Goal: Information Seeking & Learning: Learn about a topic

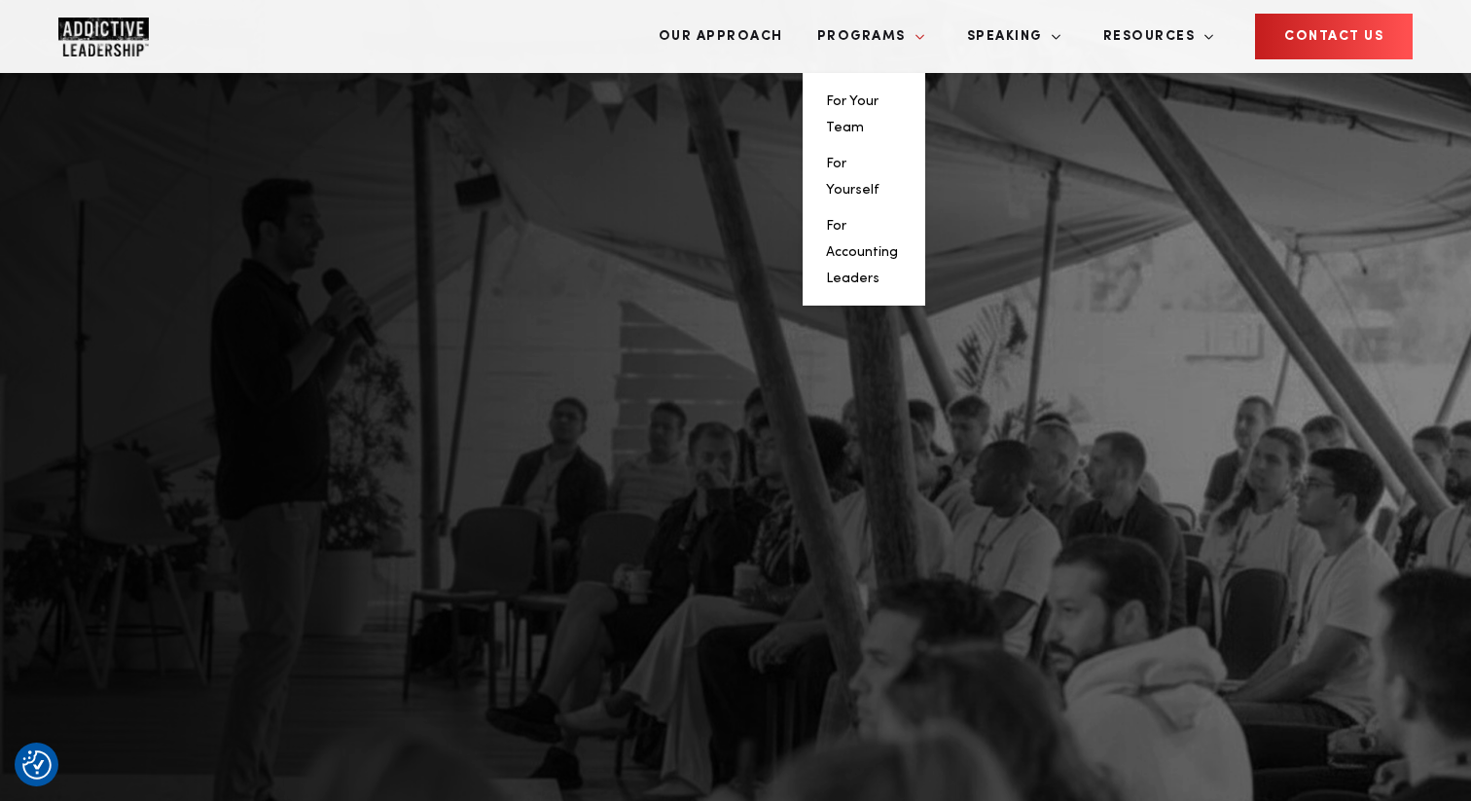
scroll to position [630, 0]
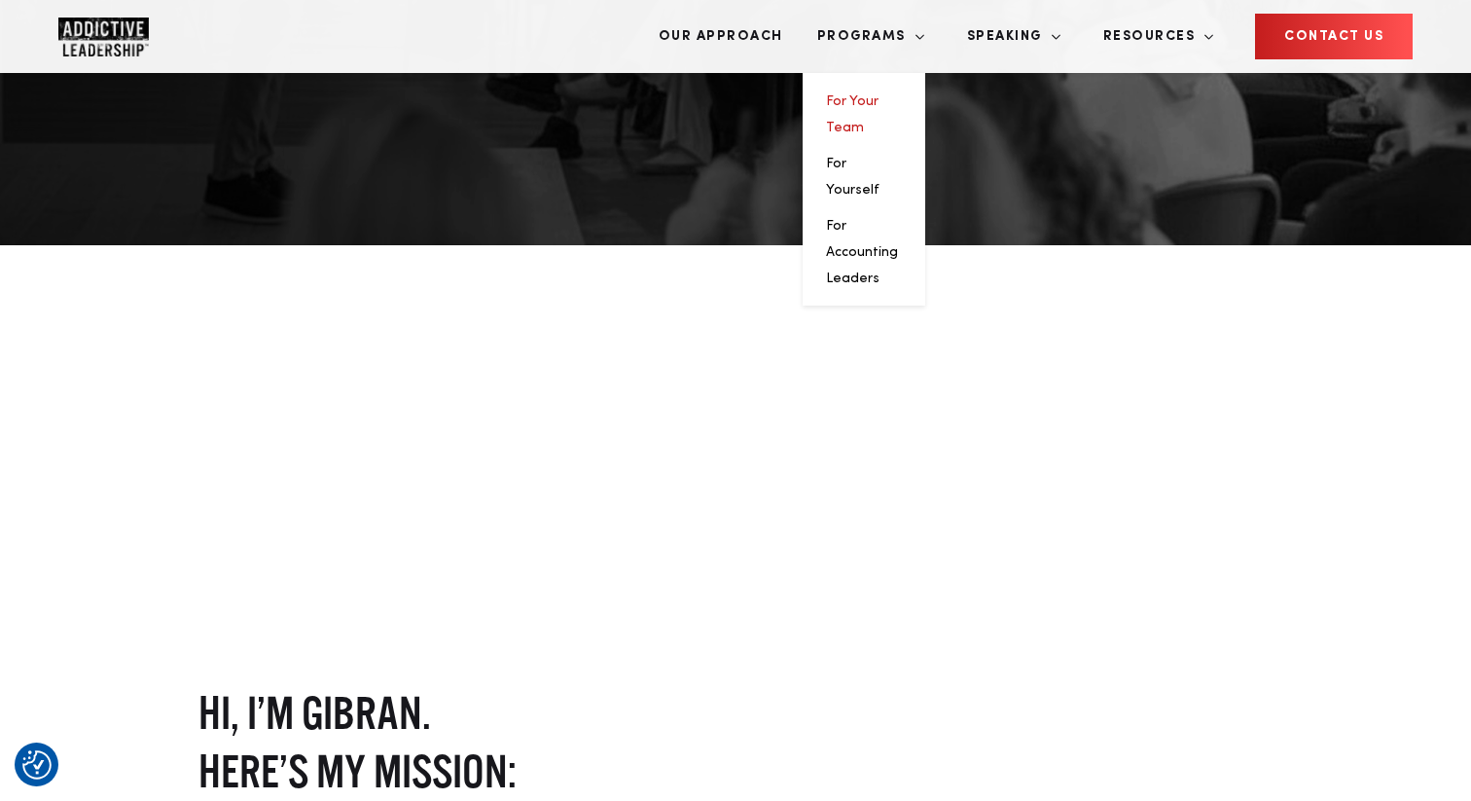
click at [879, 94] on link "For Your Team" at bounding box center [852, 114] width 53 height 40
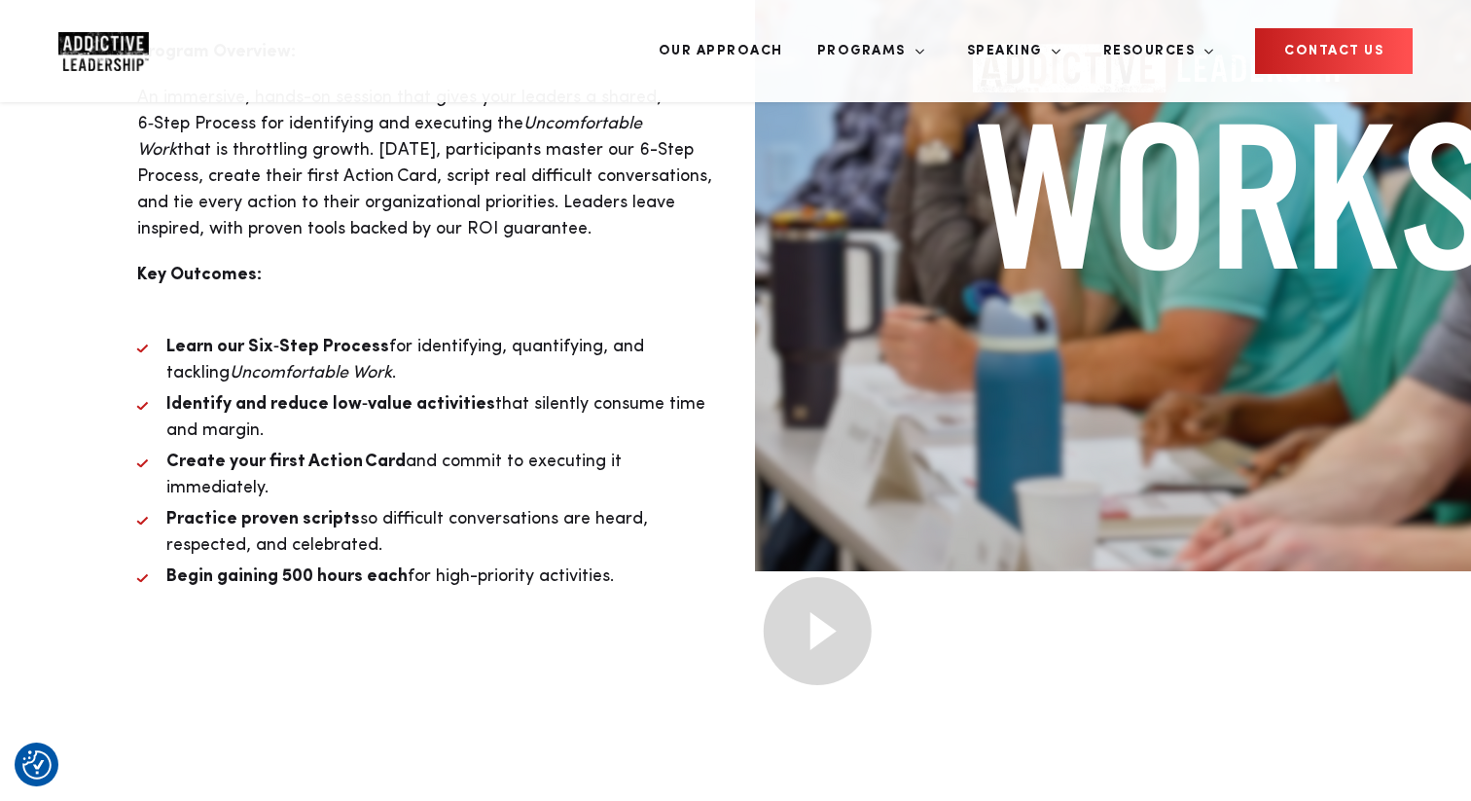
scroll to position [2464, 0]
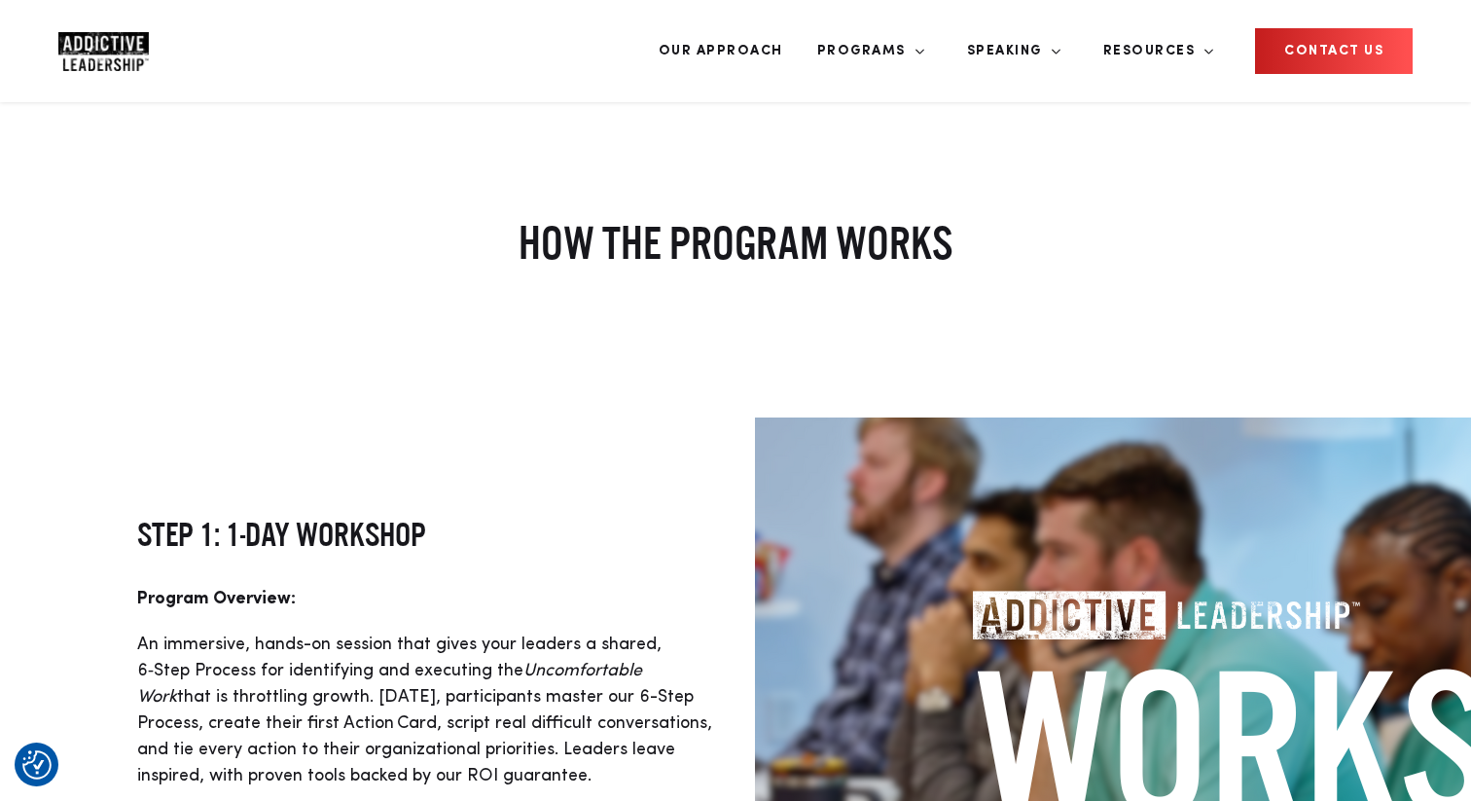
click at [104, 37] on img "Company Logo" at bounding box center [103, 51] width 90 height 39
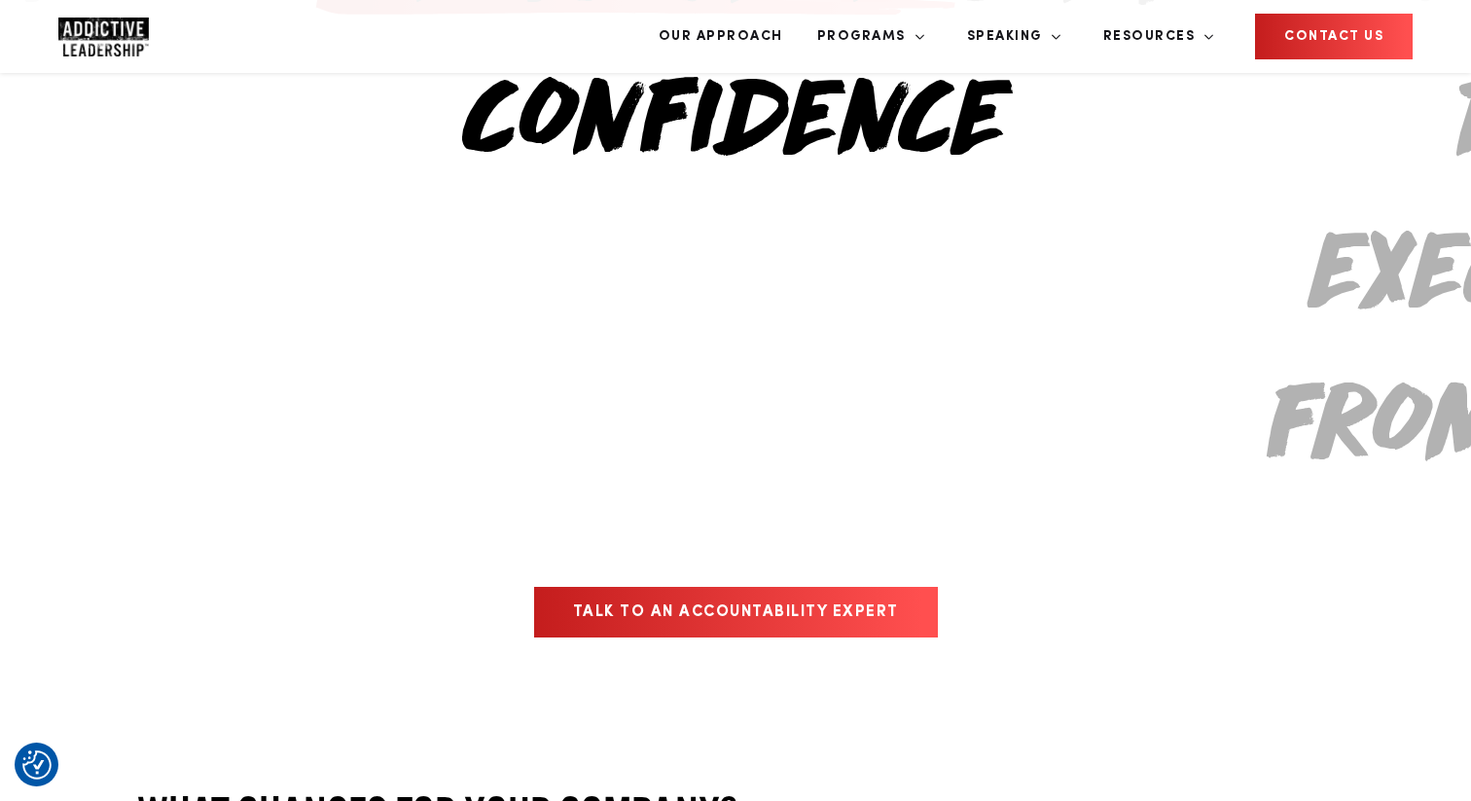
scroll to position [2640, 0]
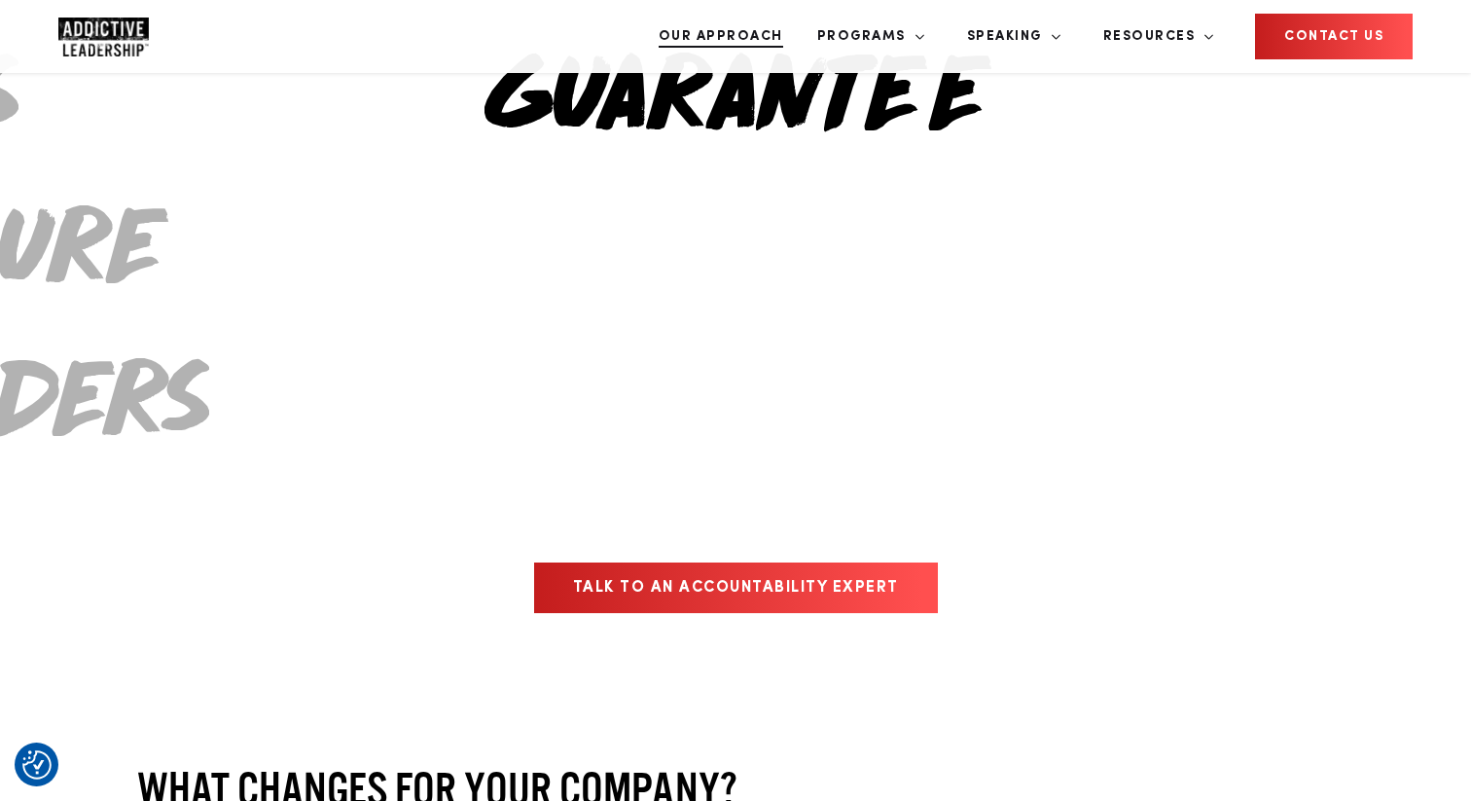
click at [798, 40] on link "Our Approach" at bounding box center [721, 36] width 154 height 73
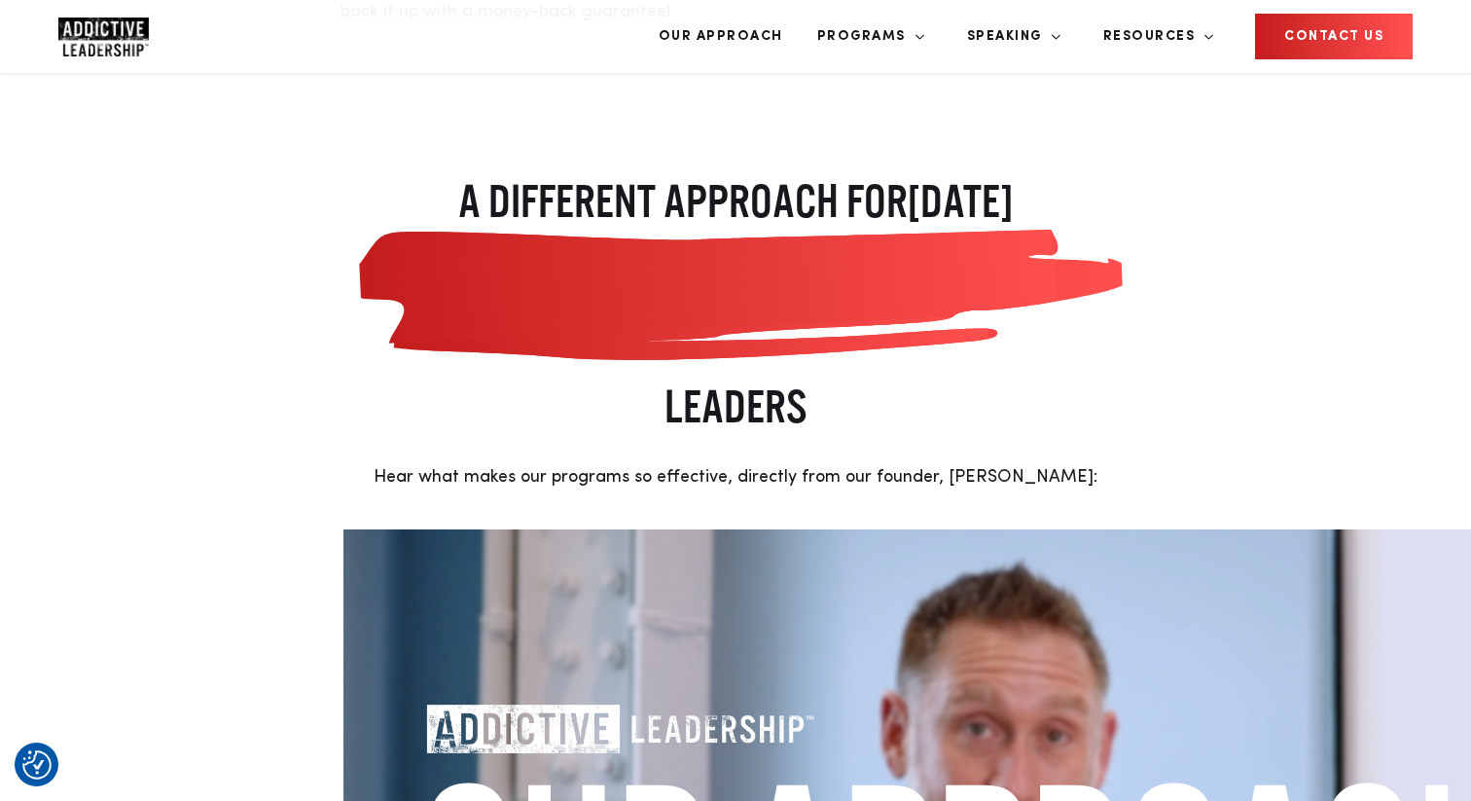
scroll to position [421, 0]
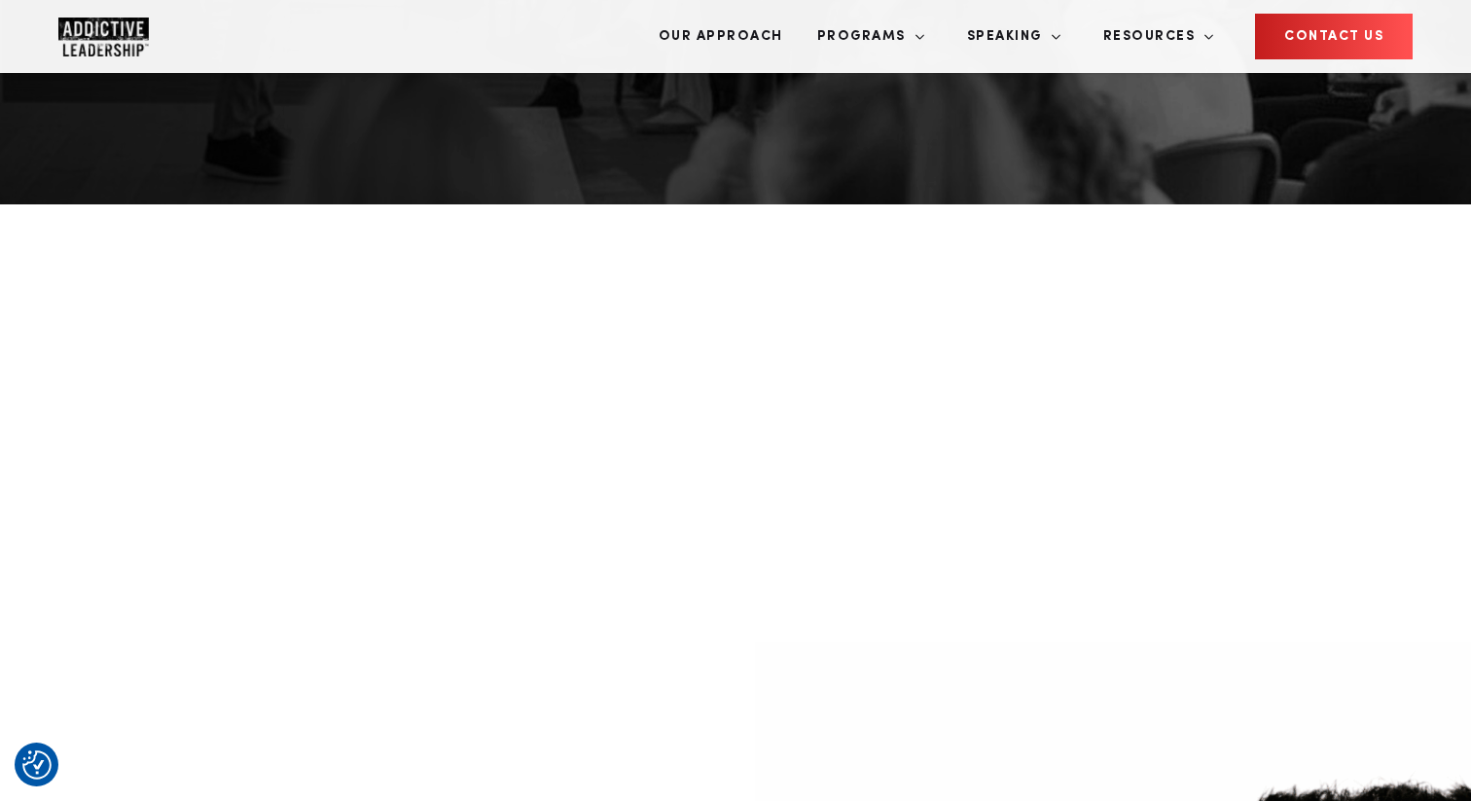
scroll to position [672, 0]
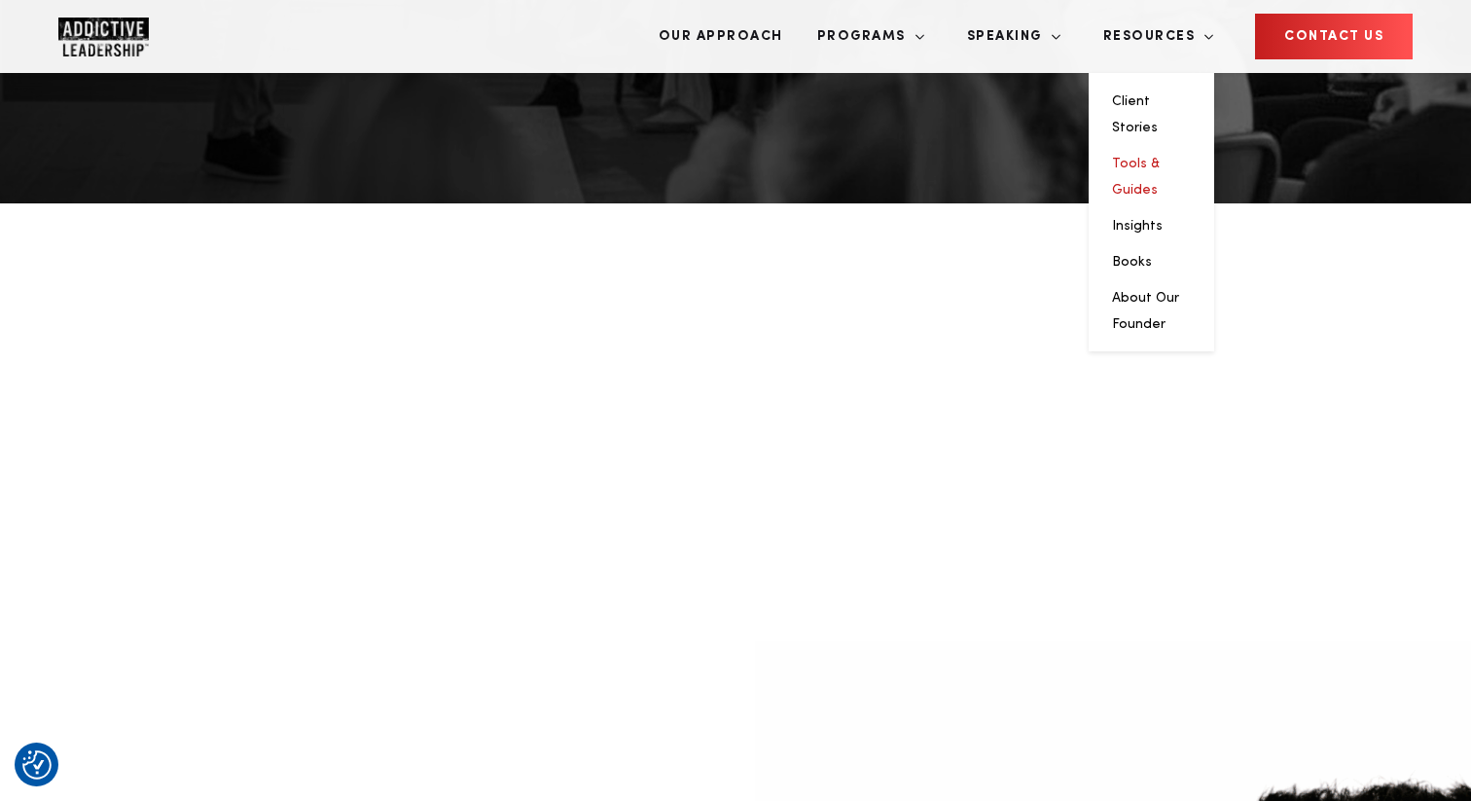
click at [1160, 157] on link "Tools & Guides" at bounding box center [1136, 177] width 48 height 40
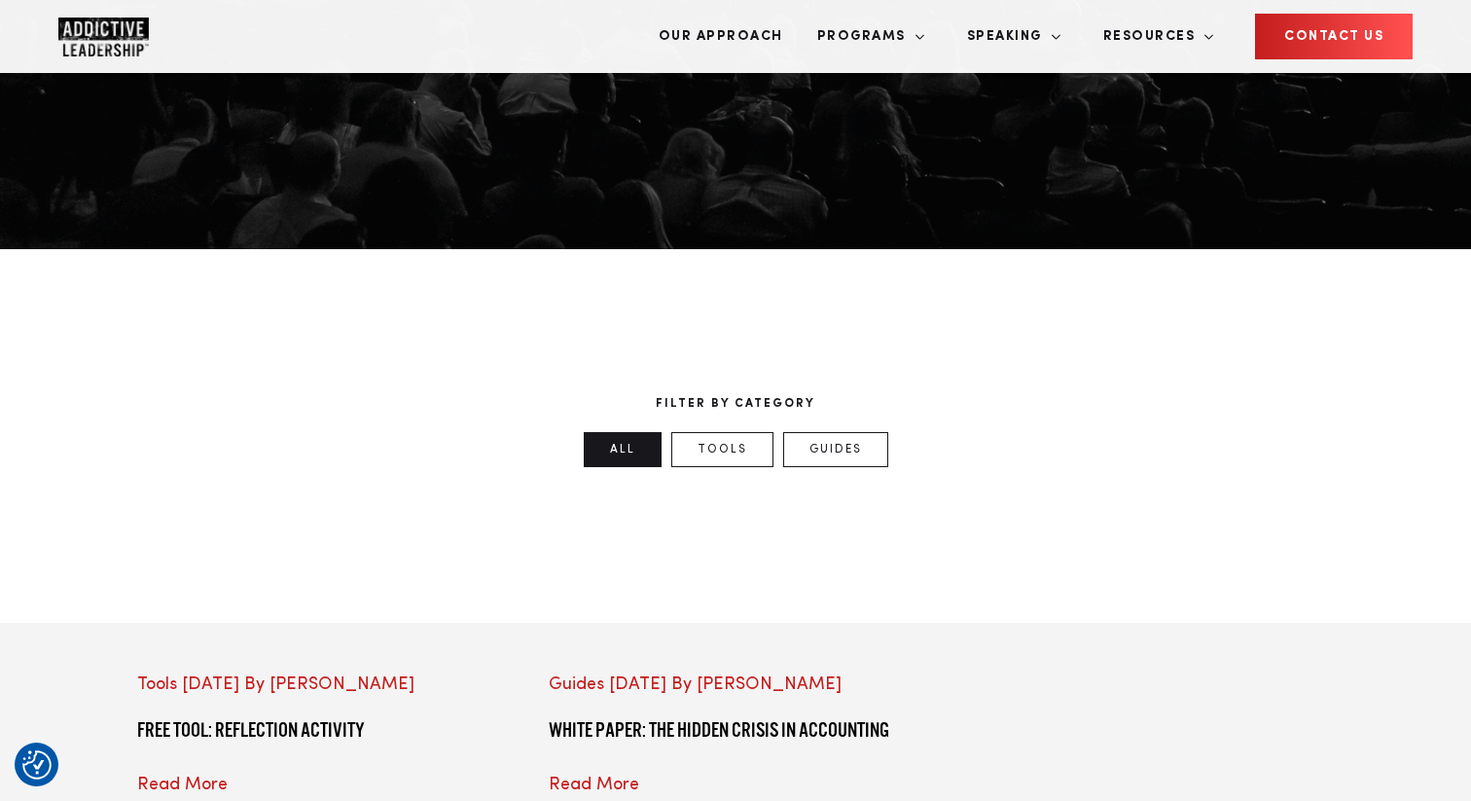
scroll to position [656, 0]
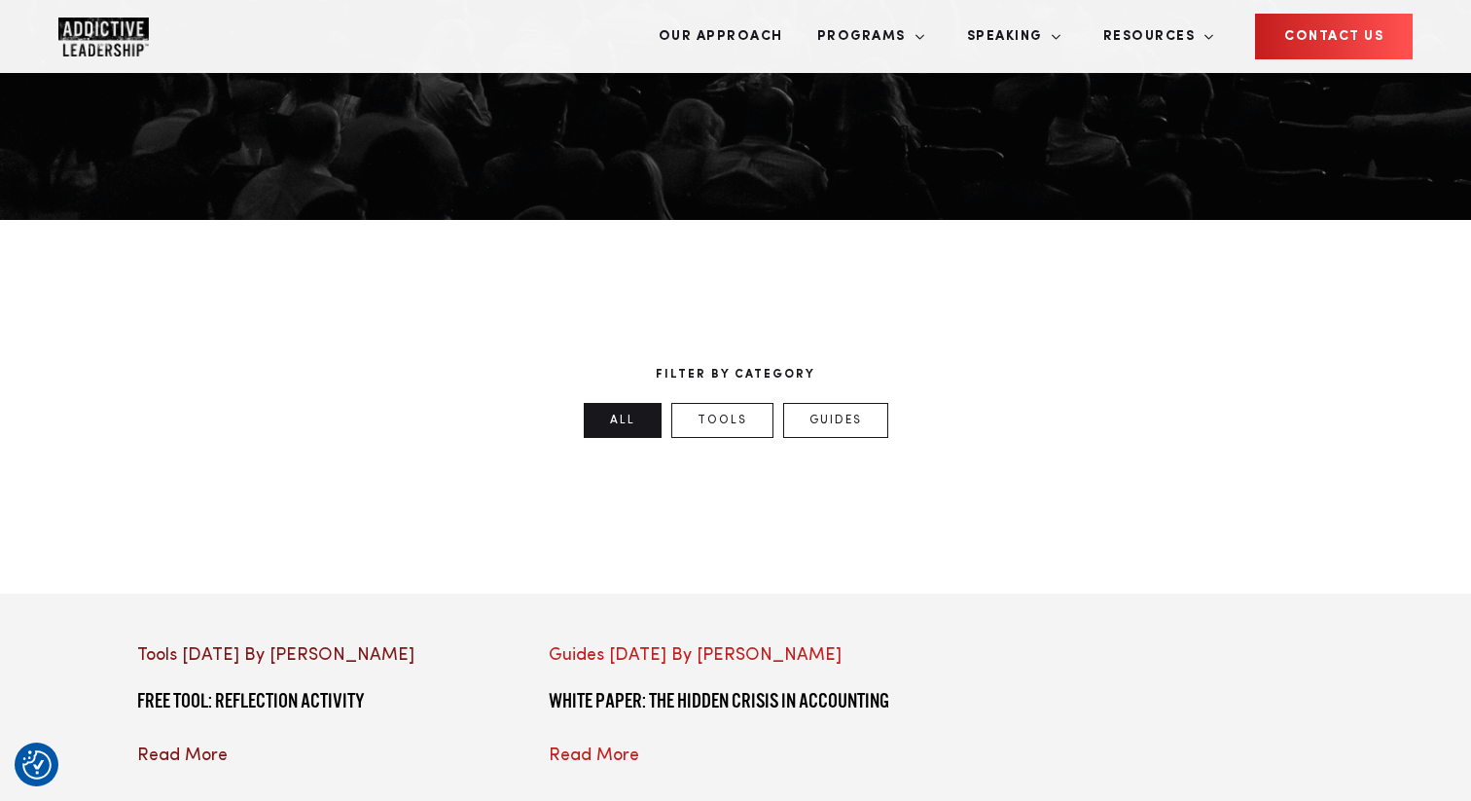
click at [392, 642] on div at bounding box center [323, 642] width 373 height 0
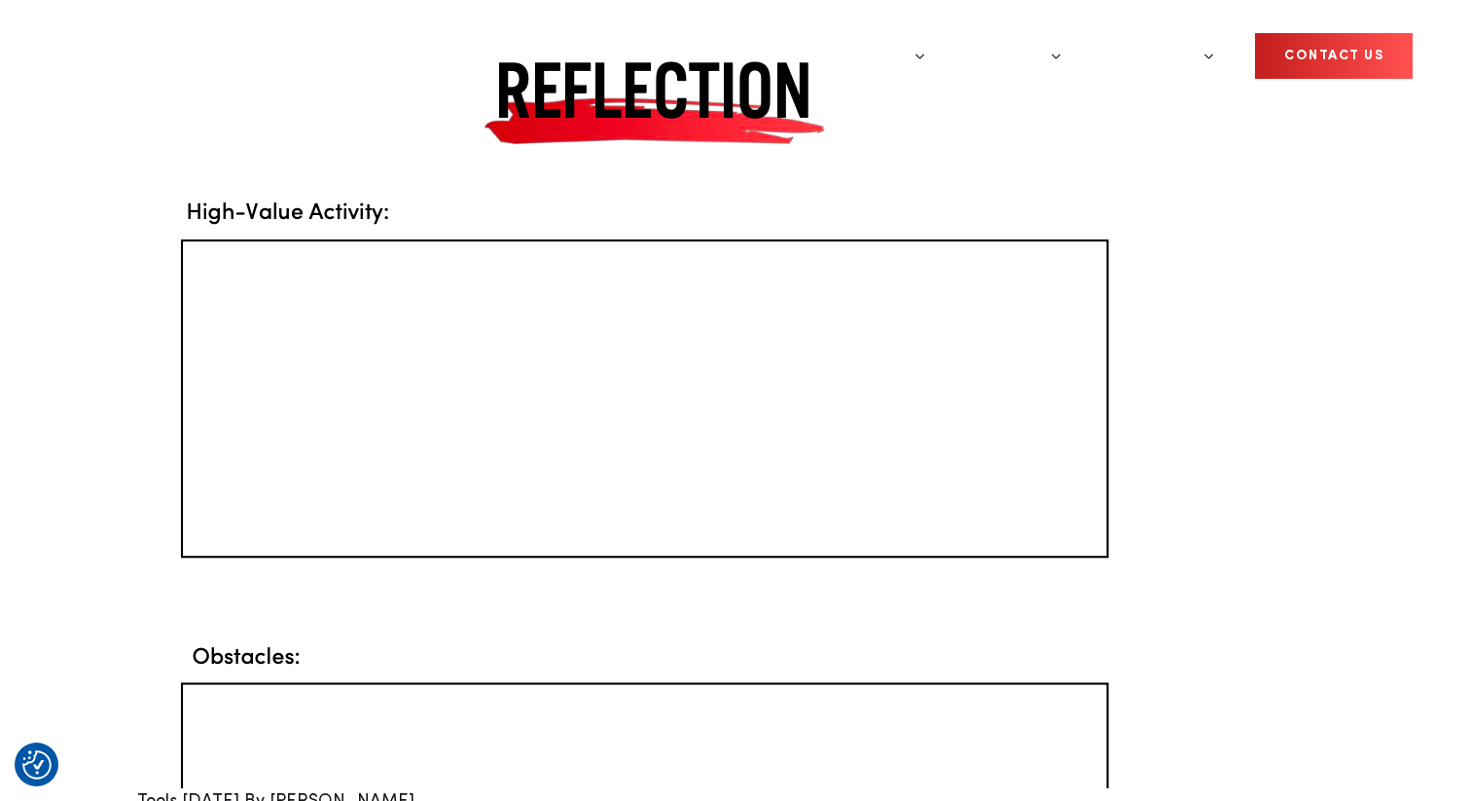
click at [116, 40] on img "Company Logo" at bounding box center [103, 56] width 90 height 39
